Goal: Task Accomplishment & Management: Manage account settings

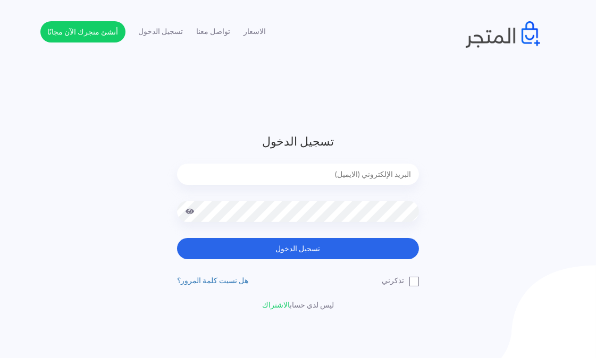
click at [329, 168] on input "email" at bounding box center [298, 174] width 242 height 21
type input "printelsheikh@gmail.com"
click at [177, 238] on button "تسجيل الدخول" at bounding box center [298, 248] width 242 height 21
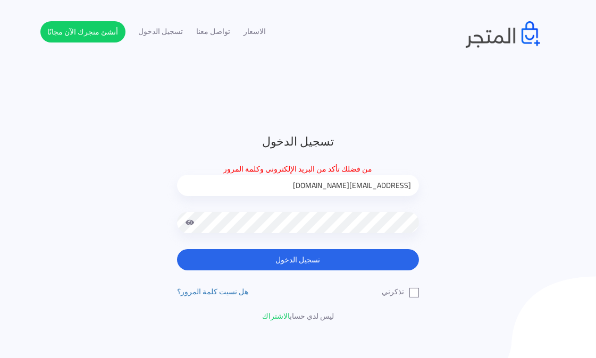
click at [177, 249] on button "تسجيل الدخول" at bounding box center [298, 259] width 242 height 21
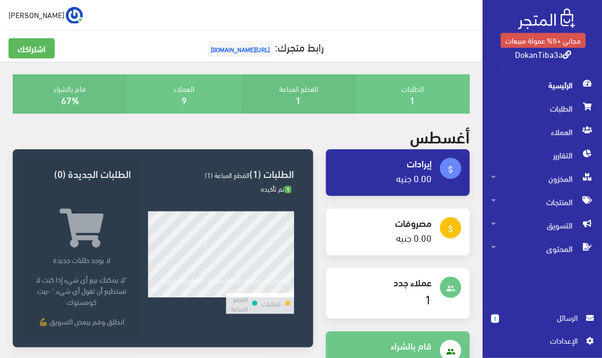
click at [353, 128] on div "أغسطس" at bounding box center [241, 137] width 470 height 23
click at [556, 105] on span "الطلبات" at bounding box center [542, 108] width 103 height 23
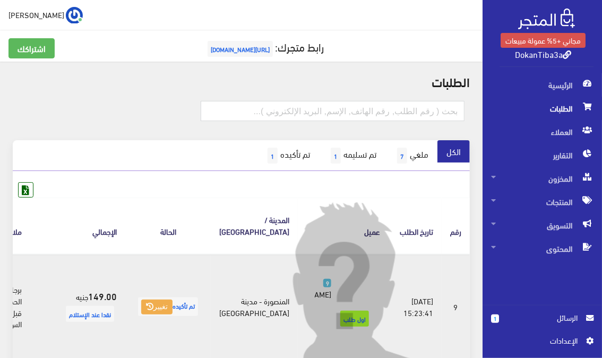
click at [416, 300] on img at bounding box center [355, 292] width 191 height 191
click at [356, 301] on img at bounding box center [355, 292] width 191 height 191
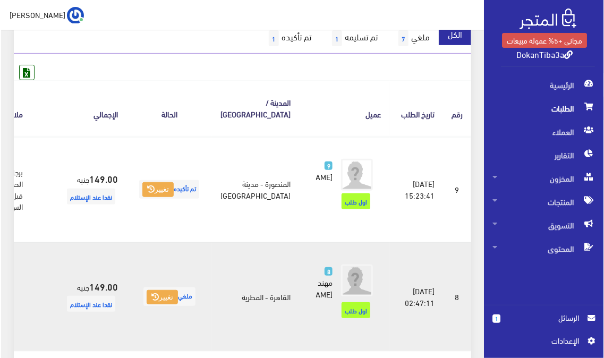
scroll to position [118, 0]
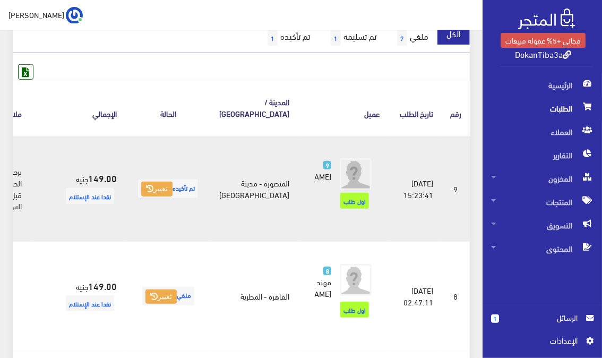
click at [415, 198] on td "2025-08-11 15:23:41" at bounding box center [415, 189] width 53 height 106
click at [359, 208] on span "اول طلب" at bounding box center [355, 201] width 29 height 16
click at [357, 206] on span "اول طلب" at bounding box center [355, 201] width 29 height 16
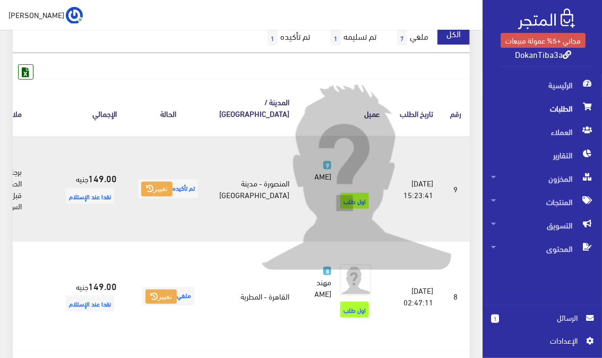
click at [358, 177] on img at bounding box center [355, 174] width 191 height 191
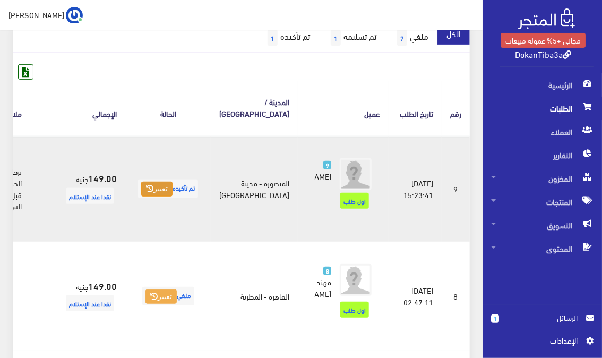
click at [173, 190] on button "تغيير" at bounding box center [156, 189] width 31 height 15
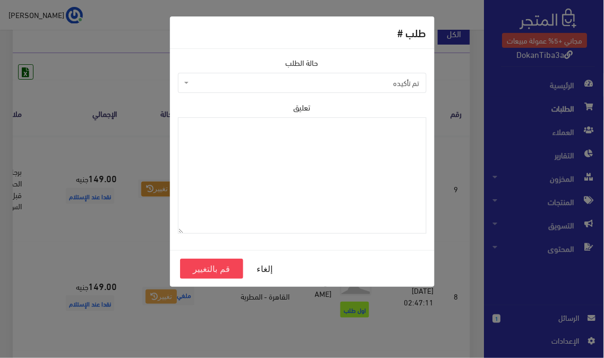
click at [403, 86] on span "تم تأكيده" at bounding box center [305, 83] width 228 height 11
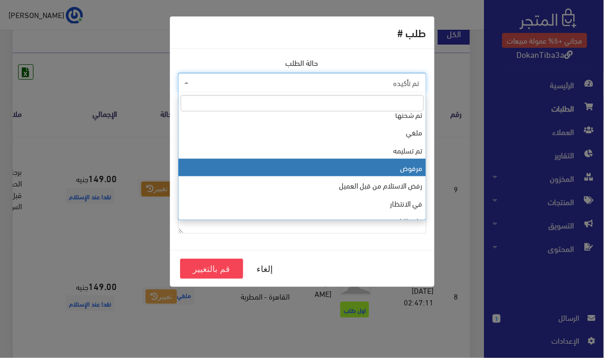
scroll to position [35, 0]
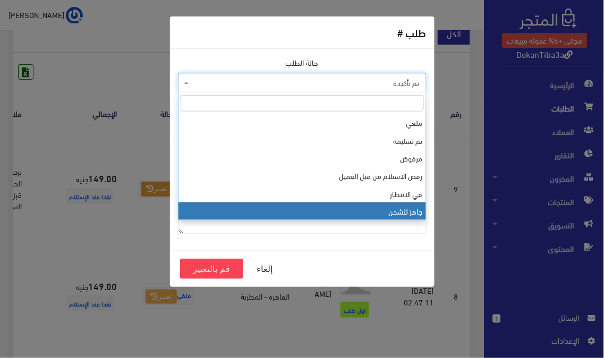
select select "13"
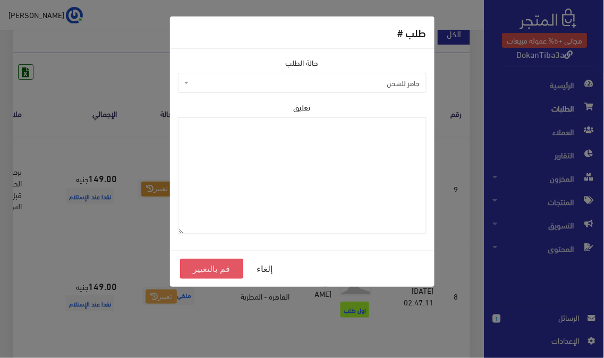
click at [219, 271] on button "قم بالتغيير" at bounding box center [212, 269] width 64 height 20
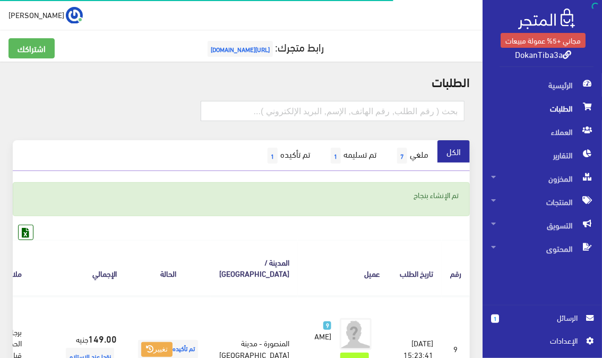
scroll to position [59, 0]
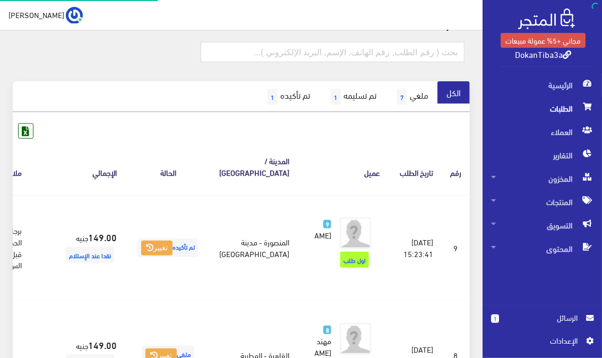
scroll to position [59, 0]
click at [557, 105] on span "الطلبات" at bounding box center [542, 108] width 103 height 23
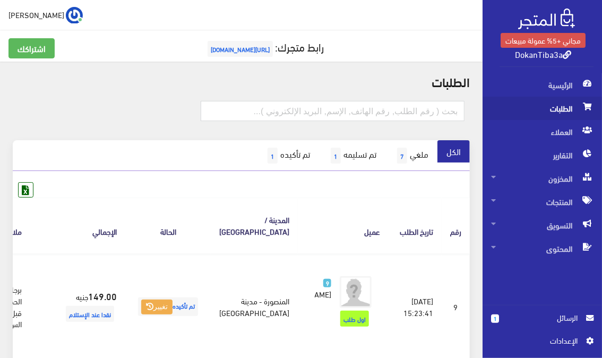
click at [568, 102] on span "الطلبات" at bounding box center [542, 108] width 103 height 23
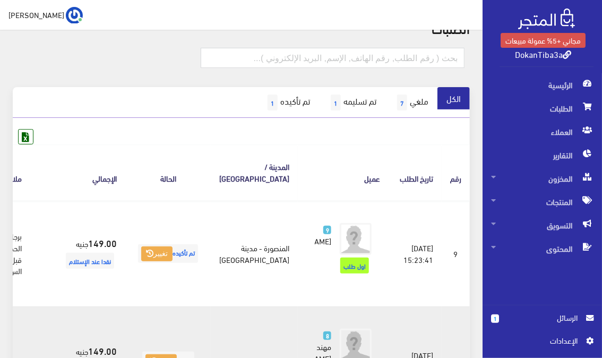
scroll to position [118, 0]
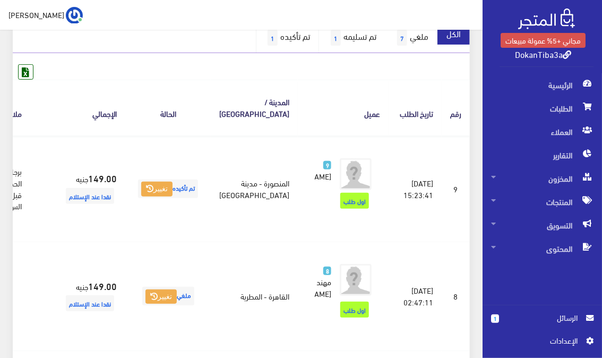
click at [282, 35] on link "تم تأكيده 1" at bounding box center [287, 37] width 63 height 31
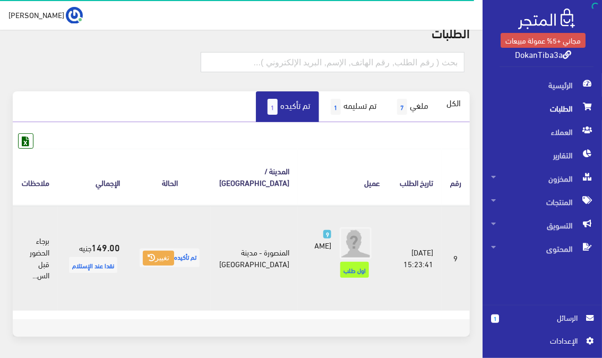
scroll to position [89, 0]
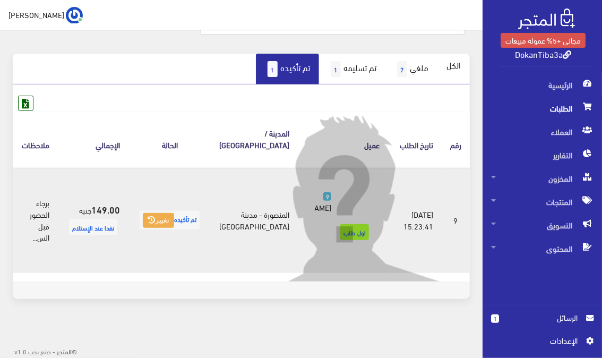
click at [354, 204] on img at bounding box center [355, 205] width 191 height 191
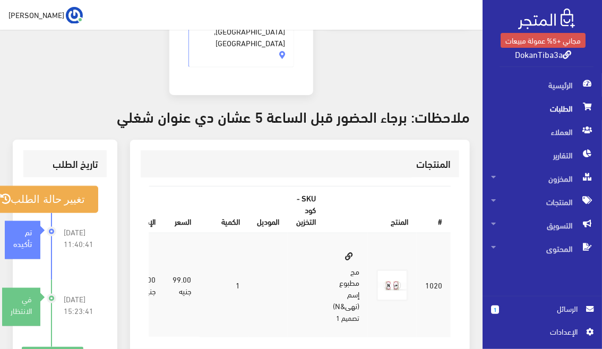
scroll to position [295, 0]
